Goal: Information Seeking & Learning: Understand process/instructions

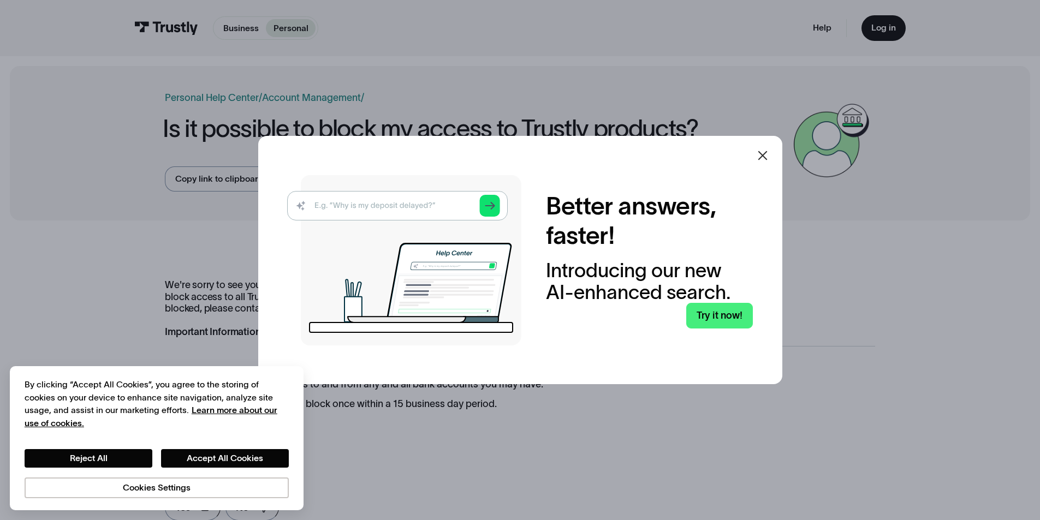
click at [763, 151] on icon at bounding box center [762, 155] width 13 height 13
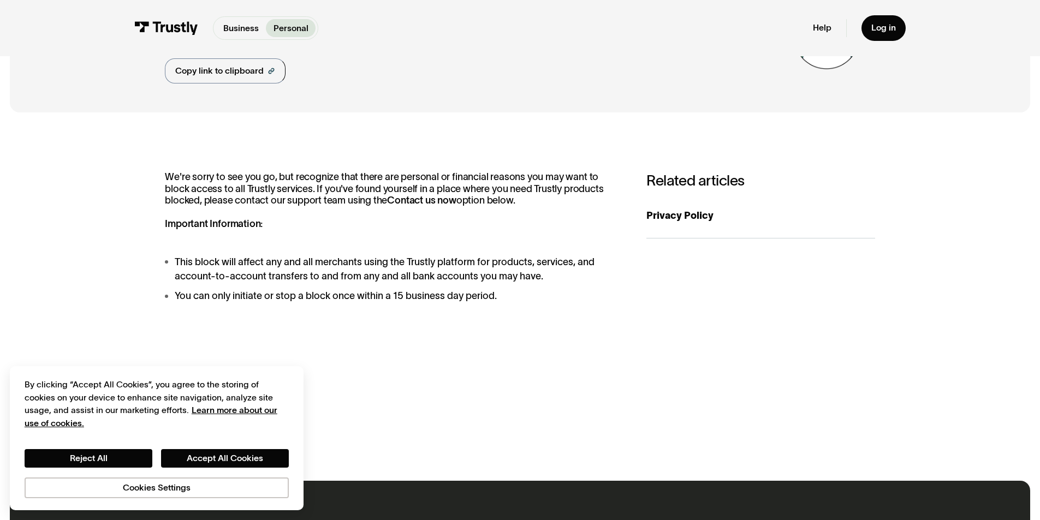
scroll to position [109, 0]
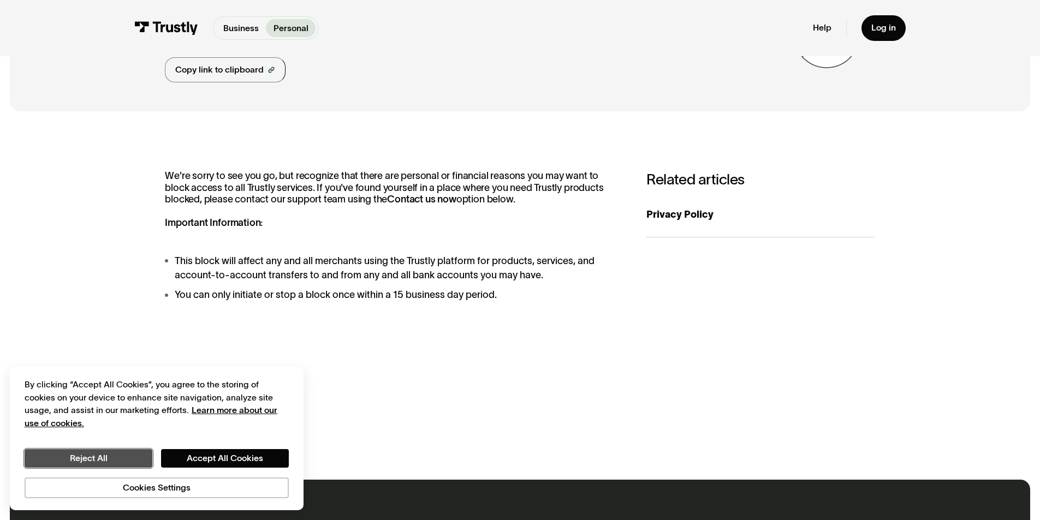
click at [120, 464] on button "Reject All" at bounding box center [89, 458] width 128 height 19
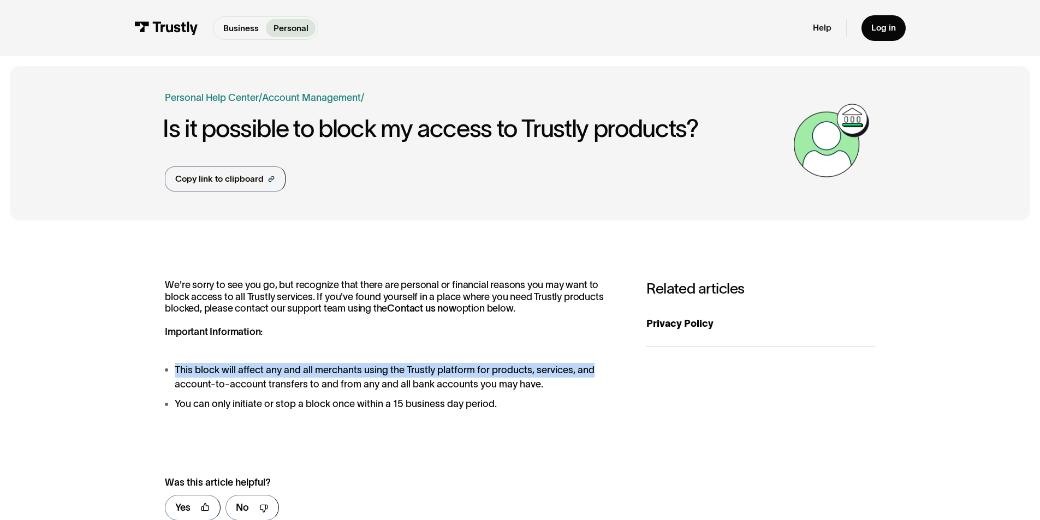
drag, startPoint x: 162, startPoint y: 365, endPoint x: 594, endPoint y: 373, distance: 432.0
click at [594, 373] on div "**********" at bounding box center [520, 404] width 1021 height 349
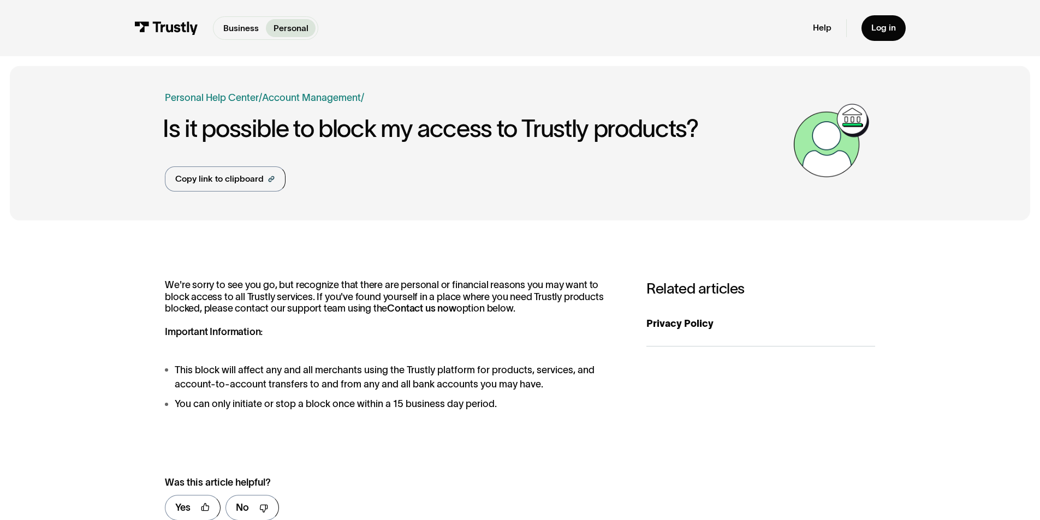
click at [396, 307] on strong "Contact us now" at bounding box center [421, 308] width 69 height 11
drag, startPoint x: 348, startPoint y: 311, endPoint x: 408, endPoint y: 309, distance: 60.1
click at [408, 309] on p "We're sorry to see you go, but recognize that there are personal or financial r…" at bounding box center [393, 309] width 457 height 59
click at [410, 307] on strong "Contact us now" at bounding box center [421, 308] width 69 height 11
click at [832, 31] on link "Help" at bounding box center [822, 27] width 19 height 11
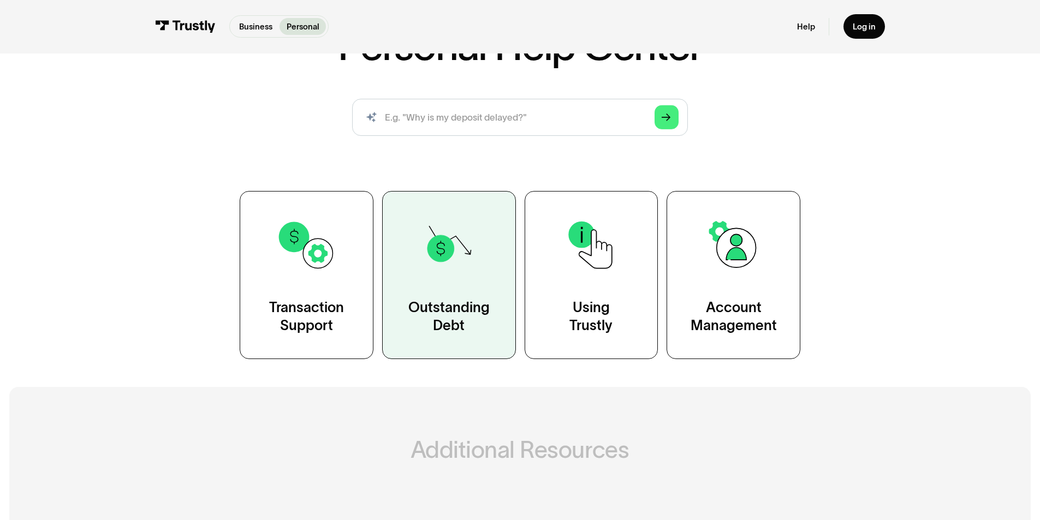
scroll to position [109, 0]
